Goal: Communication & Community: Share content

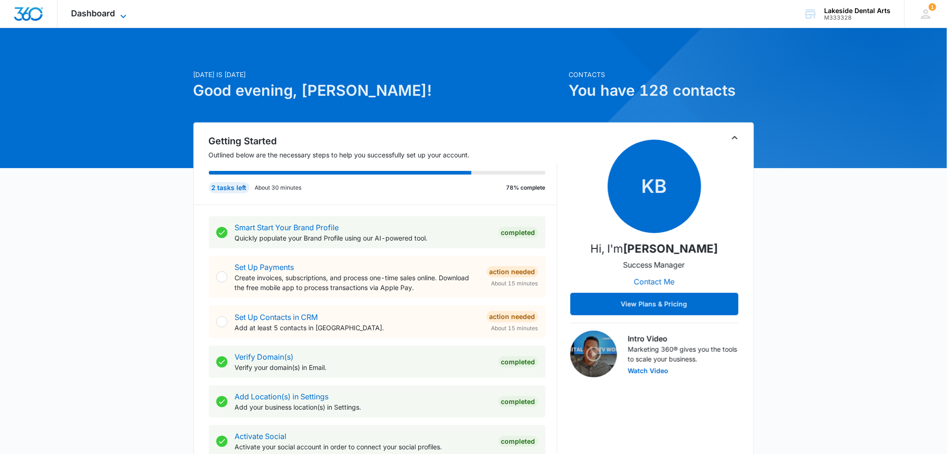
click at [121, 17] on icon at bounding box center [123, 16] width 11 height 11
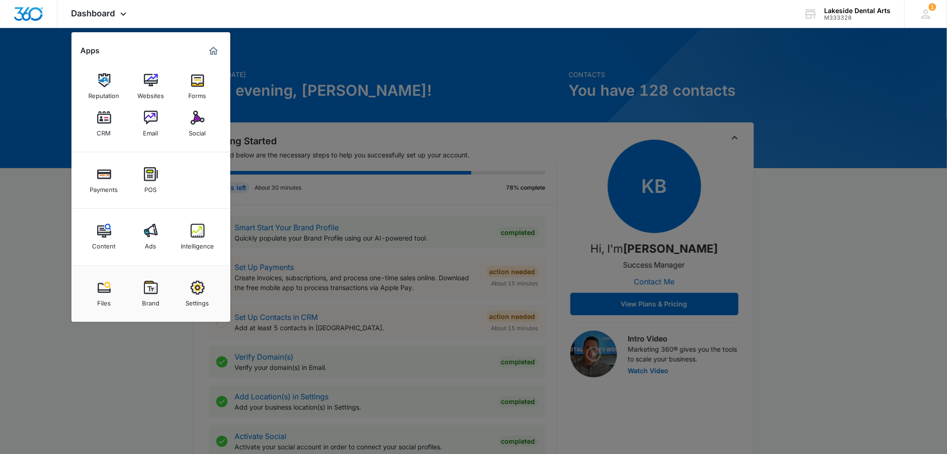
click at [196, 128] on div "Social" at bounding box center [197, 131] width 17 height 12
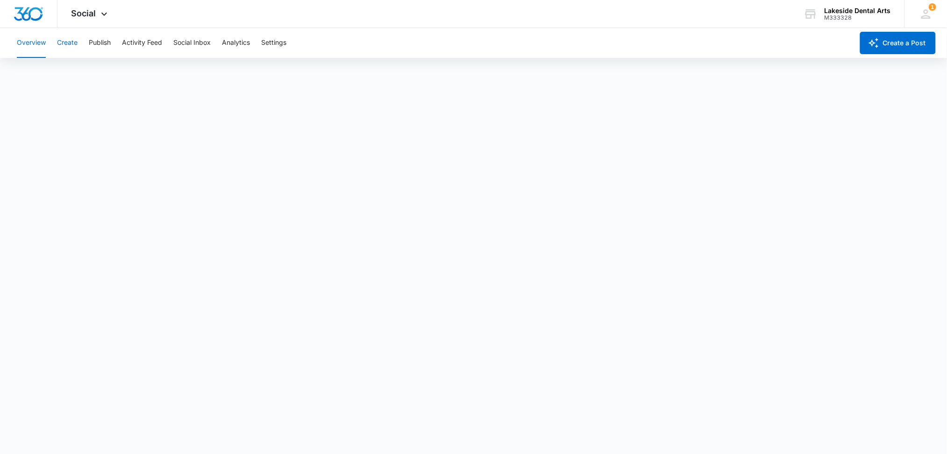
click at [69, 40] on button "Create" at bounding box center [67, 43] width 21 height 30
click at [886, 47] on button "Create a Post" at bounding box center [898, 43] width 76 height 22
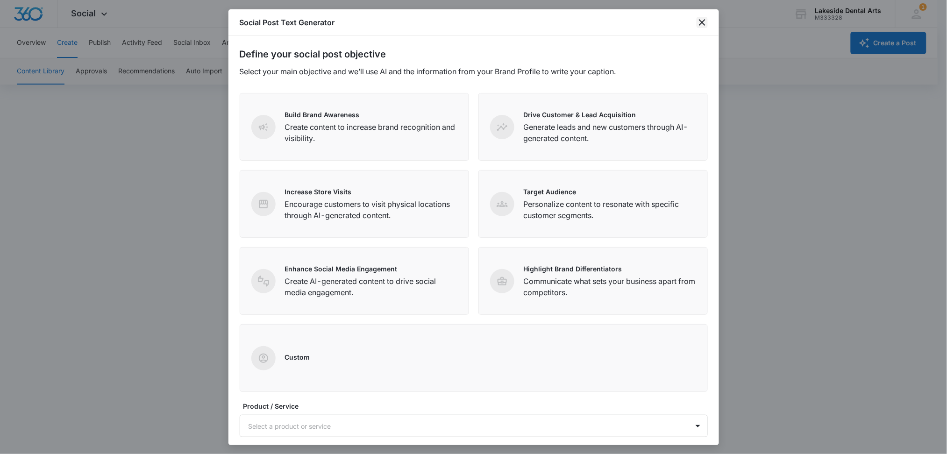
click at [703, 21] on icon "close" at bounding box center [702, 22] width 11 height 11
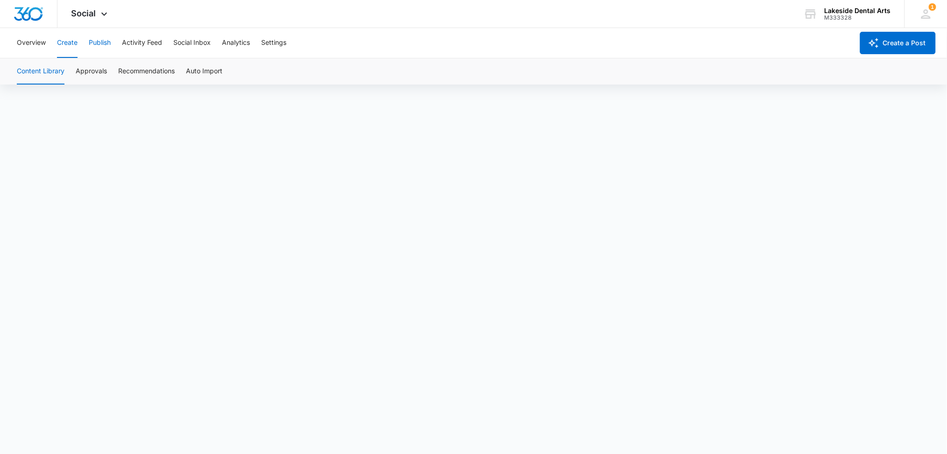
click at [94, 44] on button "Publish" at bounding box center [100, 43] width 22 height 30
click at [64, 42] on button "Create" at bounding box center [67, 43] width 21 height 30
